Goal: Browse casually

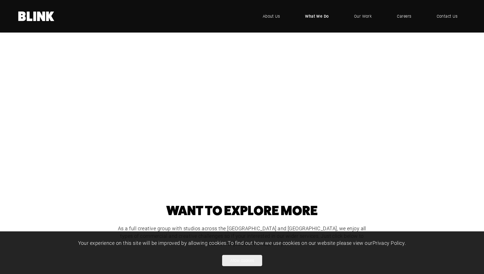
scroll to position [119, 0]
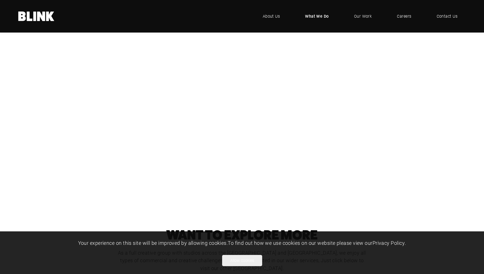
click at [0, 0] on div "Studio & Location Photography" at bounding box center [0, 0] width 0 height 0
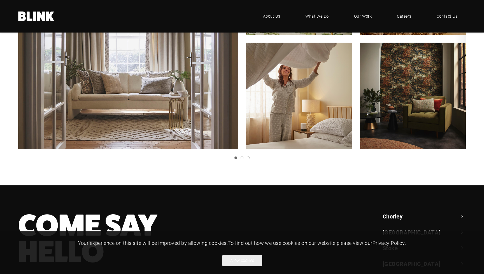
scroll to position [212, 0]
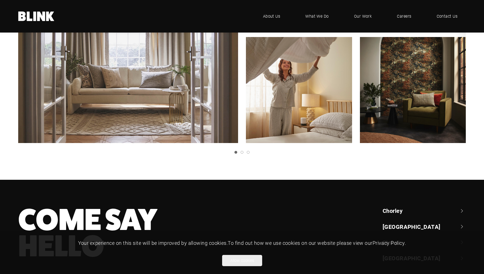
click at [244, 263] on button "Allow cookies" at bounding box center [242, 260] width 40 height 11
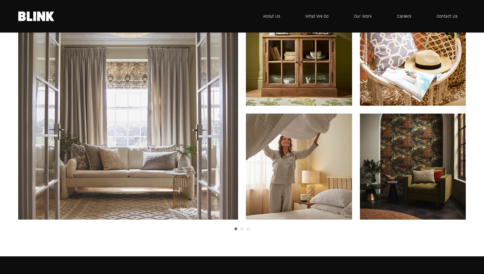
scroll to position [143, 0]
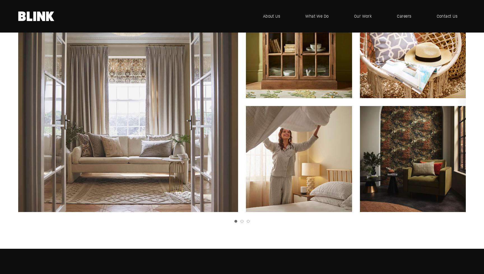
click at [0, 0] on icon "Next slide" at bounding box center [0, 0] width 0 height 0
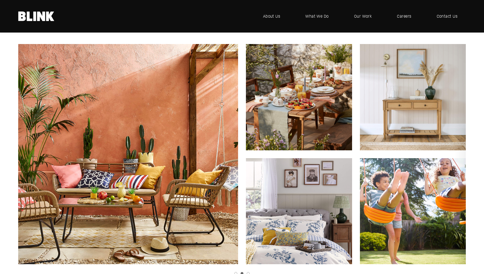
scroll to position [89, 0]
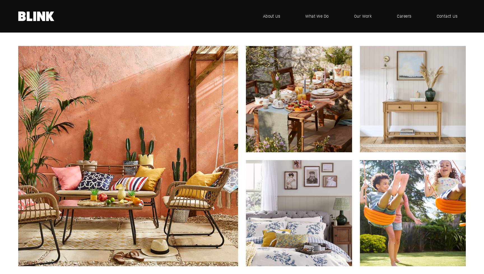
click at [0, 0] on icon "Next slide" at bounding box center [0, 0] width 0 height 0
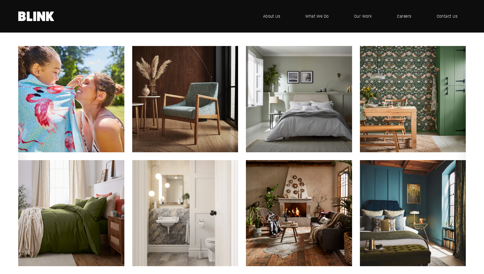
click at [306, 102] on img "3 of 3" at bounding box center [299, 99] width 117 height 117
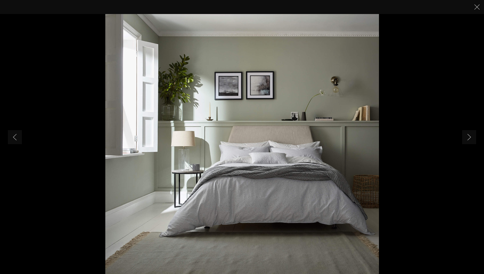
click at [473, 9] on div at bounding box center [242, 7] width 484 height 14
click at [476, 8] on icon "Close" at bounding box center [478, 7] width 6 height 6
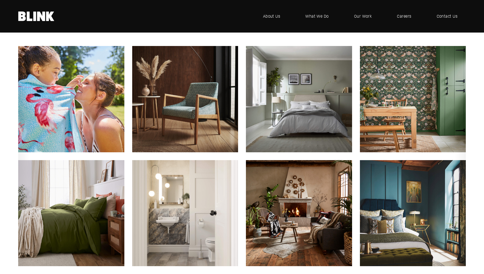
click at [397, 202] on img "3 of 3" at bounding box center [413, 213] width 117 height 117
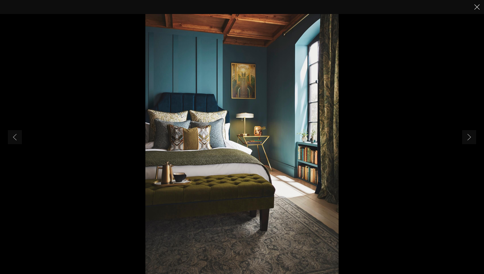
click at [478, 8] on line "Close" at bounding box center [477, 6] width 5 height 5
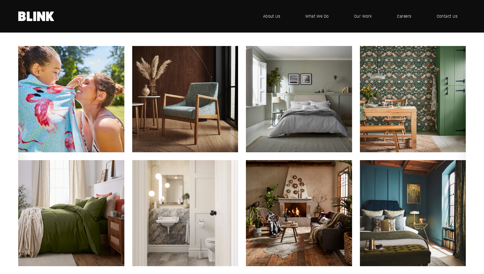
click at [0, 0] on icon "Next slide" at bounding box center [0, 0] width 0 height 0
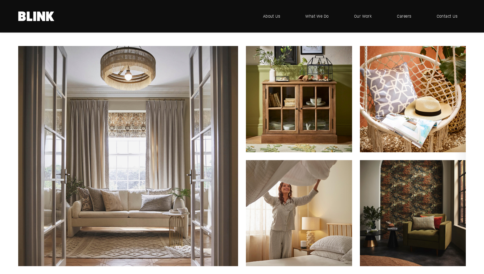
click at [0, 0] on link "Previous slide" at bounding box center [0, 0] width 0 height 0
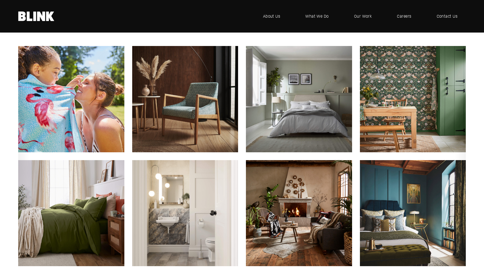
click at [0, 0] on link "Next slide" at bounding box center [0, 0] width 0 height 0
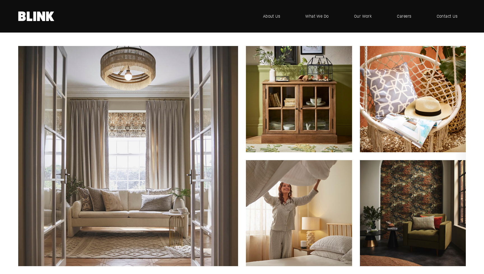
click at [0, 0] on link "Next slide" at bounding box center [0, 0] width 0 height 0
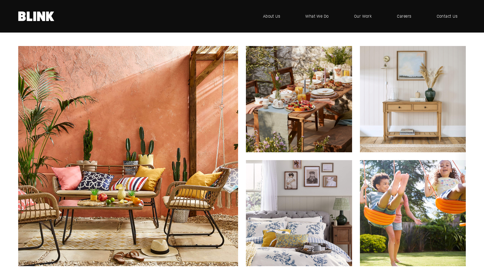
click at [0, 0] on link "Next slide" at bounding box center [0, 0] width 0 height 0
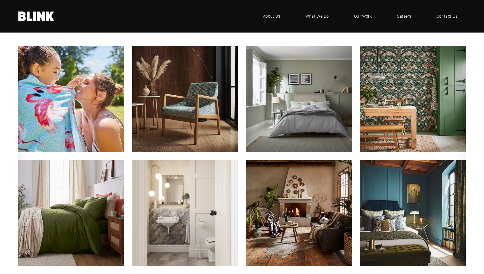
click at [0, 0] on link "Next slide" at bounding box center [0, 0] width 0 height 0
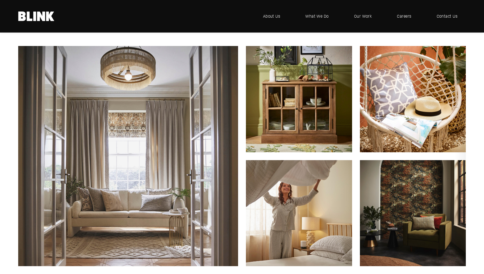
click at [0, 0] on link "Next slide" at bounding box center [0, 0] width 0 height 0
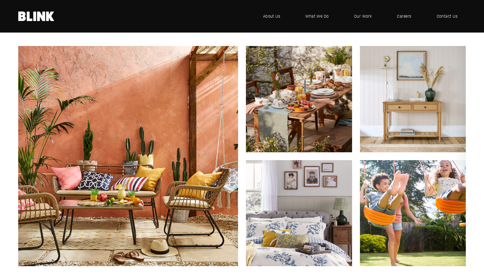
click at [0, 0] on link "Next slide" at bounding box center [0, 0] width 0 height 0
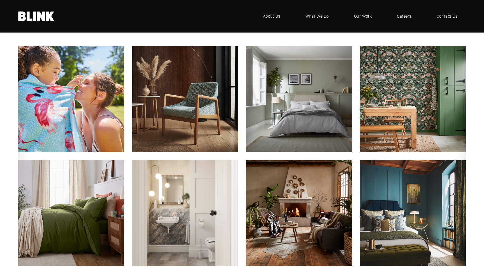
click at [0, 0] on link "Next slide" at bounding box center [0, 0] width 0 height 0
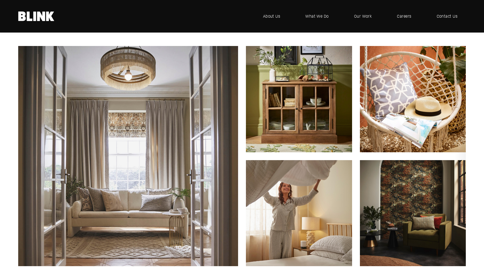
click at [0, 0] on link "Next slide" at bounding box center [0, 0] width 0 height 0
